Goal: Information Seeking & Learning: Learn about a topic

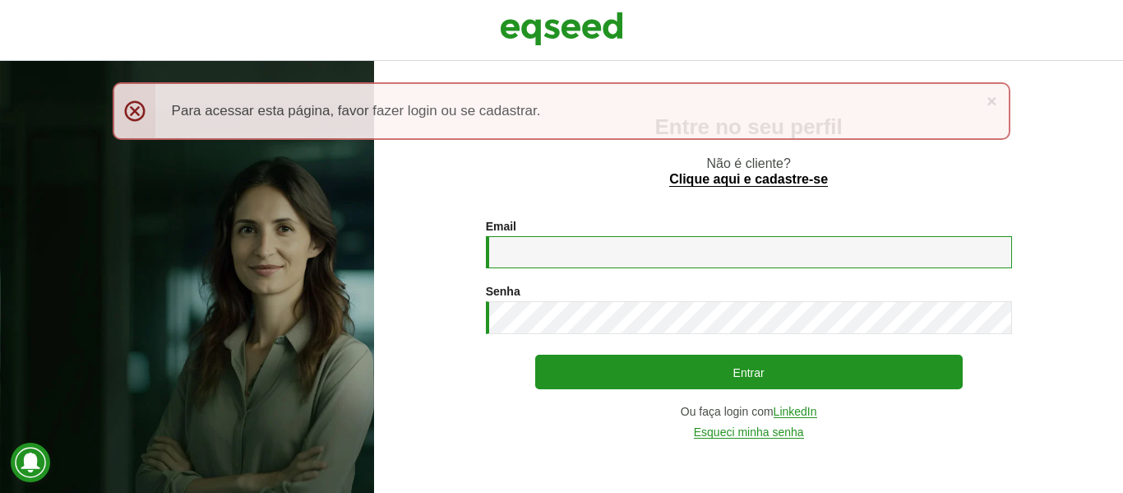
click at [645, 254] on input "Email *" at bounding box center [749, 252] width 526 height 32
type input "**********"
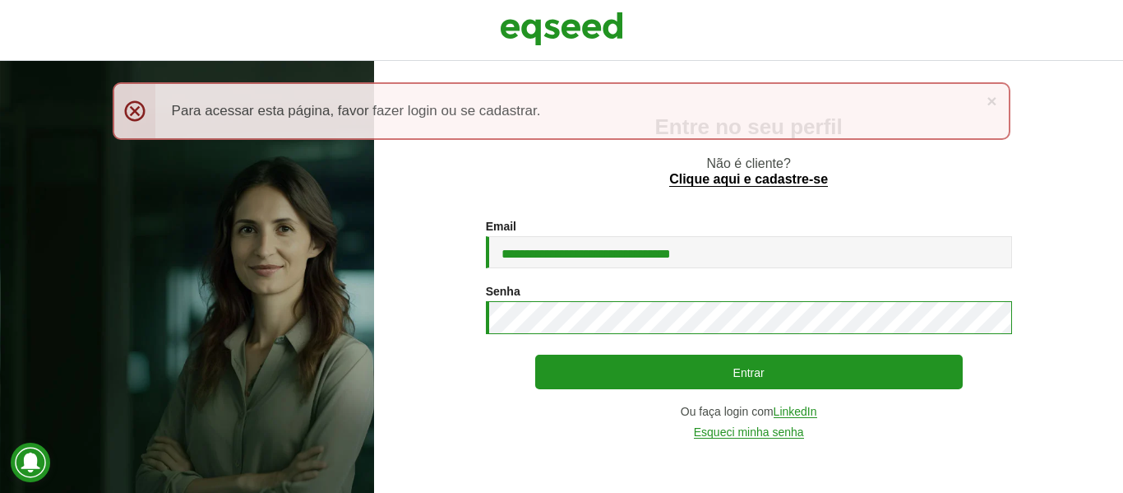
click at [535, 354] on button "Entrar" at bounding box center [749, 371] width 428 height 35
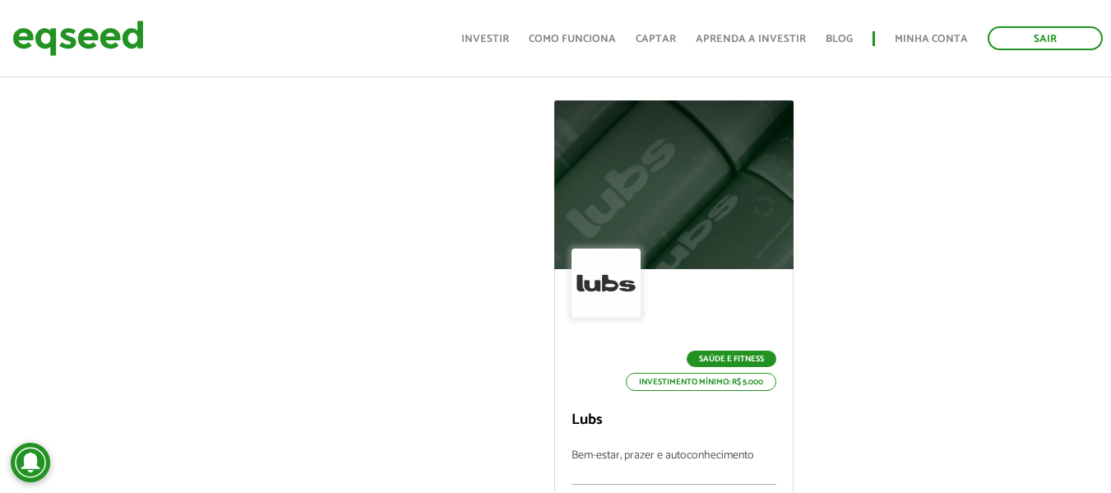
scroll to position [609, 0]
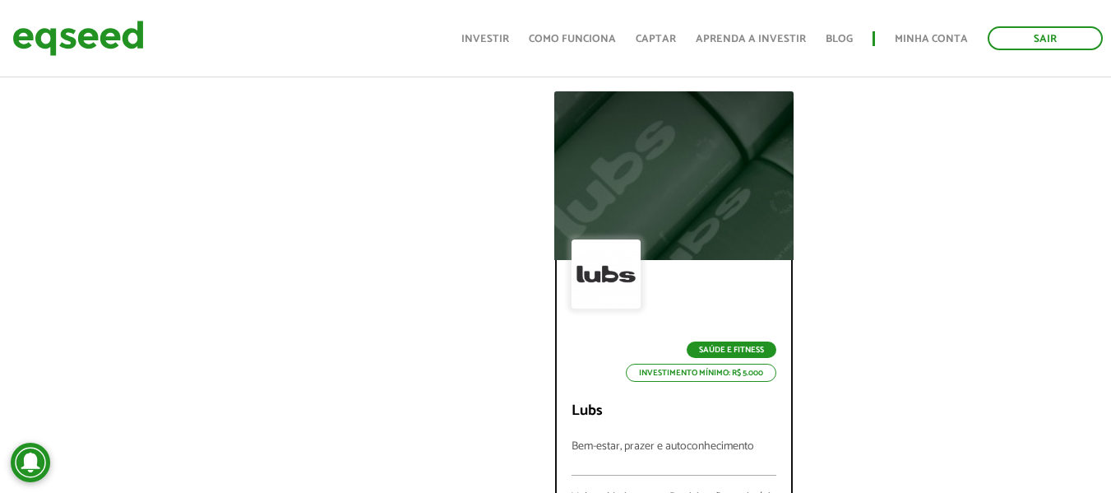
click at [689, 331] on div "Saúde e Fitness Investimento mínimo: R$ 5.000" at bounding box center [674, 310] width 205 height 142
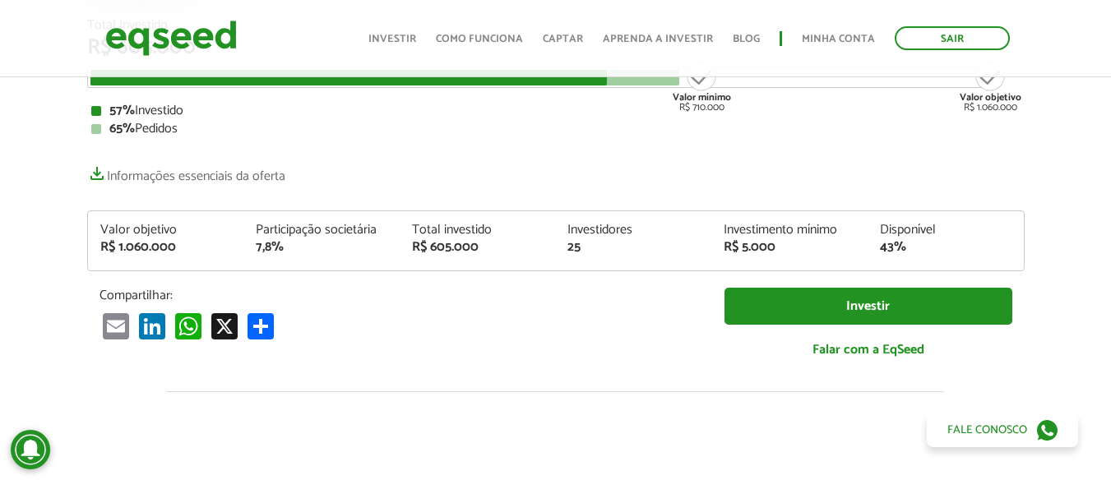
scroll to position [255, 0]
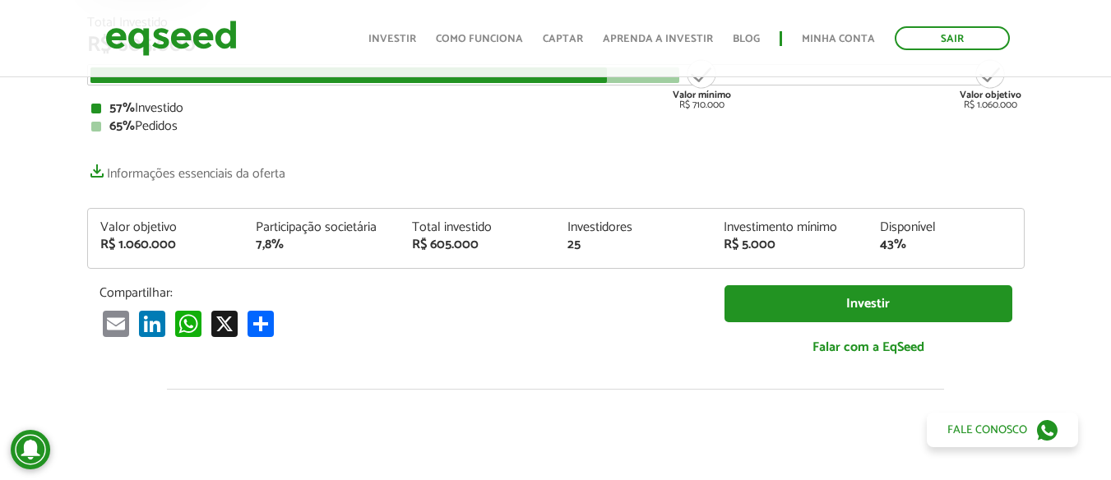
drag, startPoint x: 635, startPoint y: 310, endPoint x: 517, endPoint y: 331, distance: 119.5
click at [517, 331] on div "Email LinkedIn WhatsApp X Compartilhar" at bounding box center [400, 322] width 600 height 27
